Goal: Information Seeking & Learning: Learn about a topic

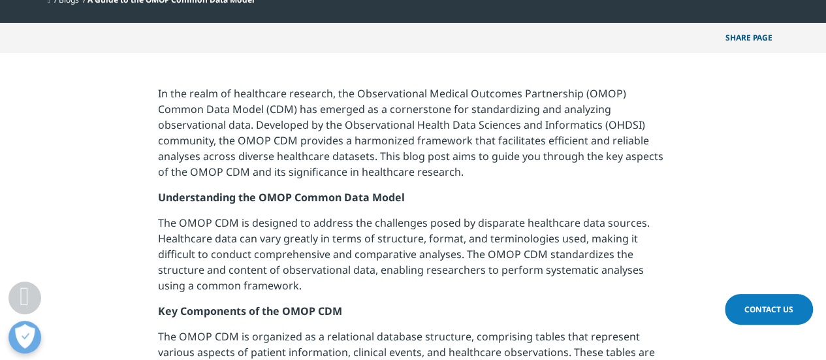
scroll to position [441, 0]
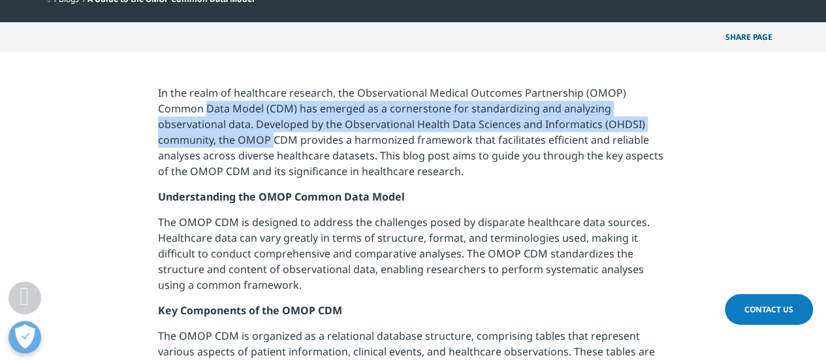
drag, startPoint x: 159, startPoint y: 106, endPoint x: 157, endPoint y: 138, distance: 31.4
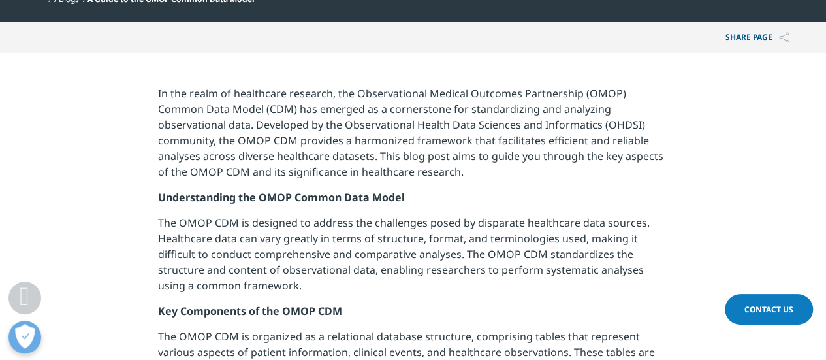
click at [243, 165] on p "In the realm of healthcare research, the Observational Medical Outcomes Partner…" at bounding box center [413, 138] width 510 height 104
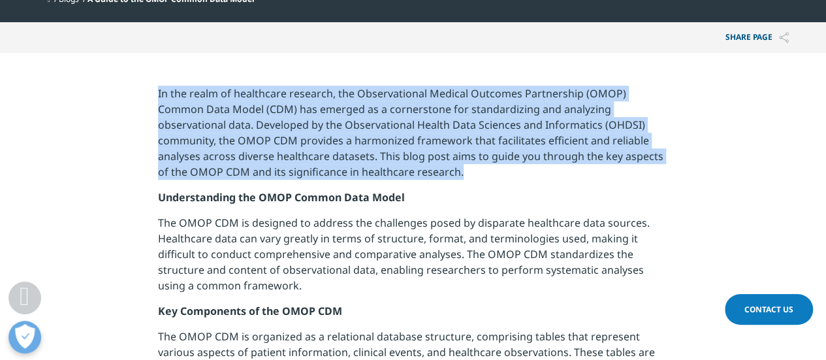
drag, startPoint x: 149, startPoint y: 92, endPoint x: 161, endPoint y: 192, distance: 100.7
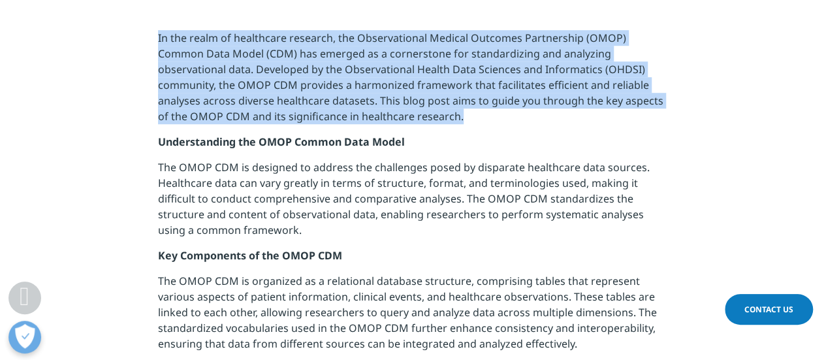
scroll to position [499, 0]
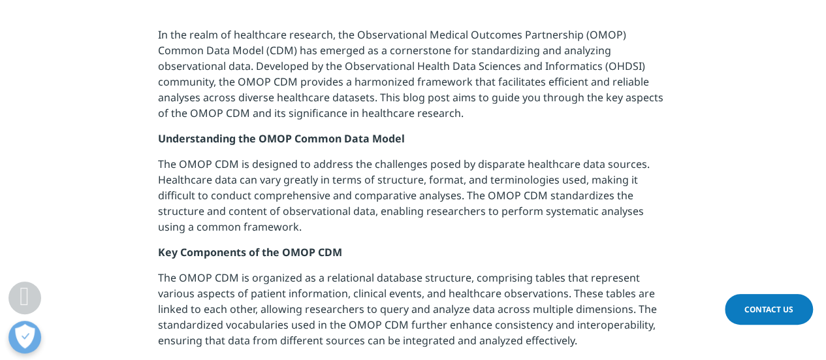
click at [285, 217] on p "The OMOP CDM is designed to address the challenges posed by disparate healthcar…" at bounding box center [413, 200] width 510 height 88
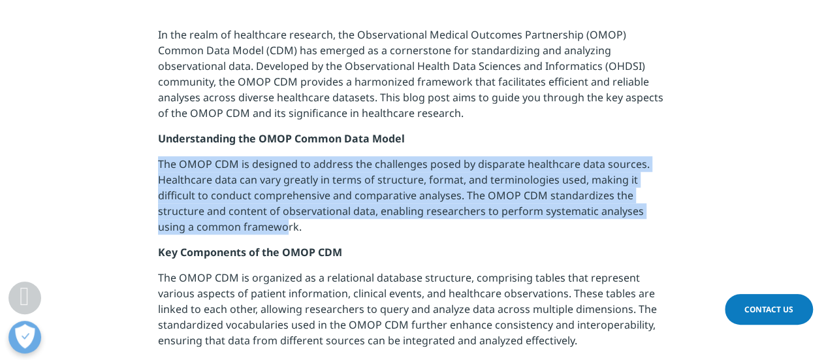
drag, startPoint x: 157, startPoint y: 161, endPoint x: 256, endPoint y: 228, distance: 119.3
click at [256, 228] on p "The OMOP CDM is designed to address the challenges posed by disparate healthcar…" at bounding box center [413, 200] width 510 height 88
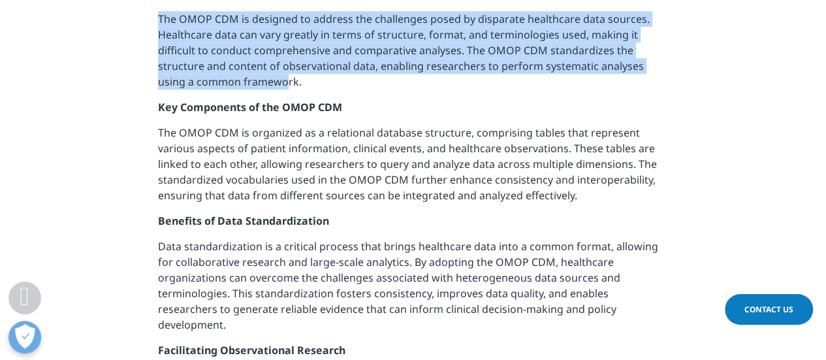
scroll to position [645, 0]
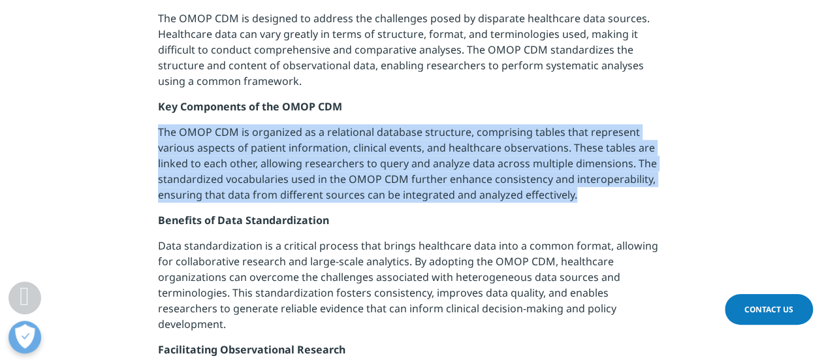
drag, startPoint x: 157, startPoint y: 131, endPoint x: 592, endPoint y: 207, distance: 442.0
click at [592, 207] on section "In the realm of healthcare research, the Observational Medical Outcomes Partner…" at bounding box center [413, 347] width 826 height 996
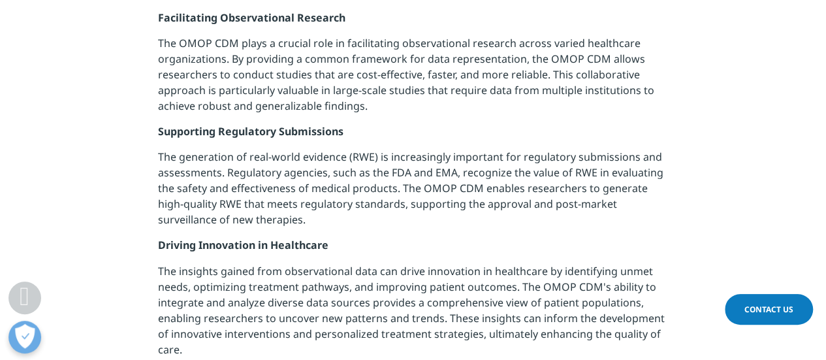
scroll to position [943, 0]
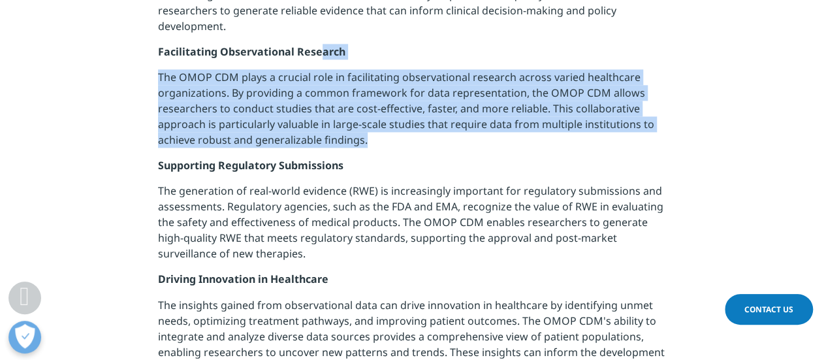
drag, startPoint x: 323, startPoint y: 53, endPoint x: 379, endPoint y: 128, distance: 93.8
click at [379, 128] on div "In the realm of healthcare research, the Observational Medical Outcomes Partner…" at bounding box center [413, 48] width 510 height 930
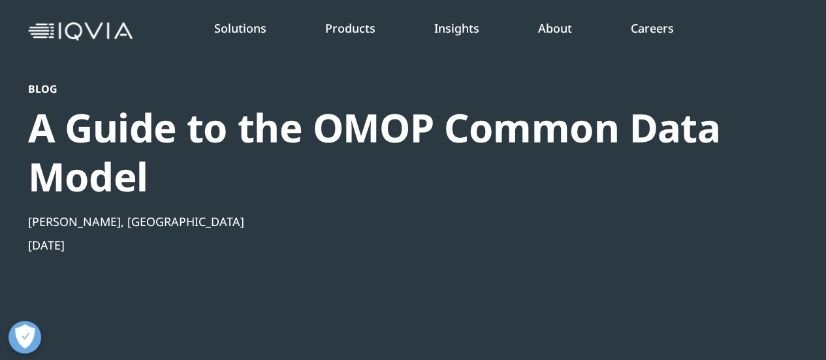
scroll to position [0, 0]
